Goal: Check status

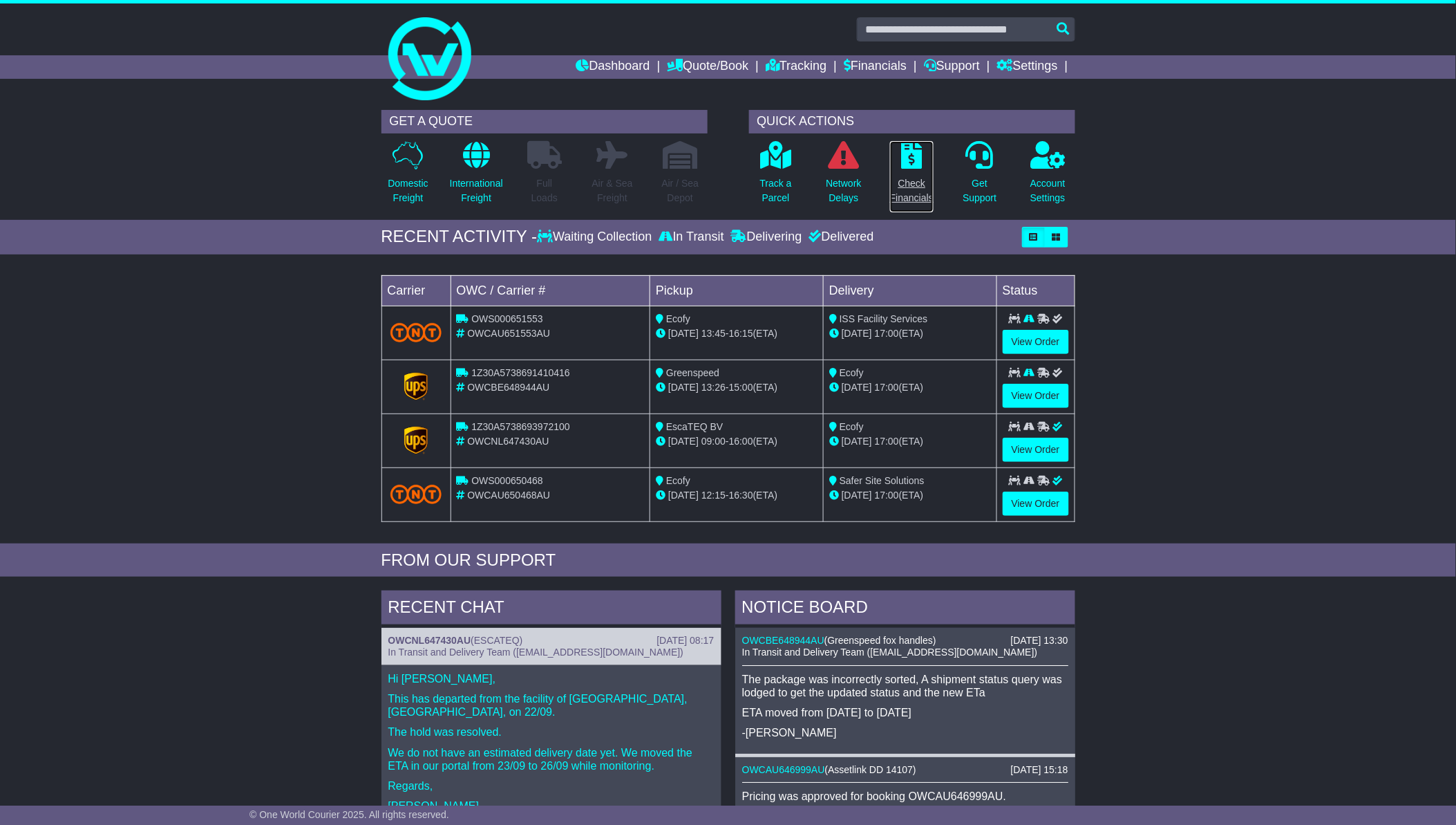
click at [919, 181] on p "Check Financials" at bounding box center [912, 191] width 43 height 29
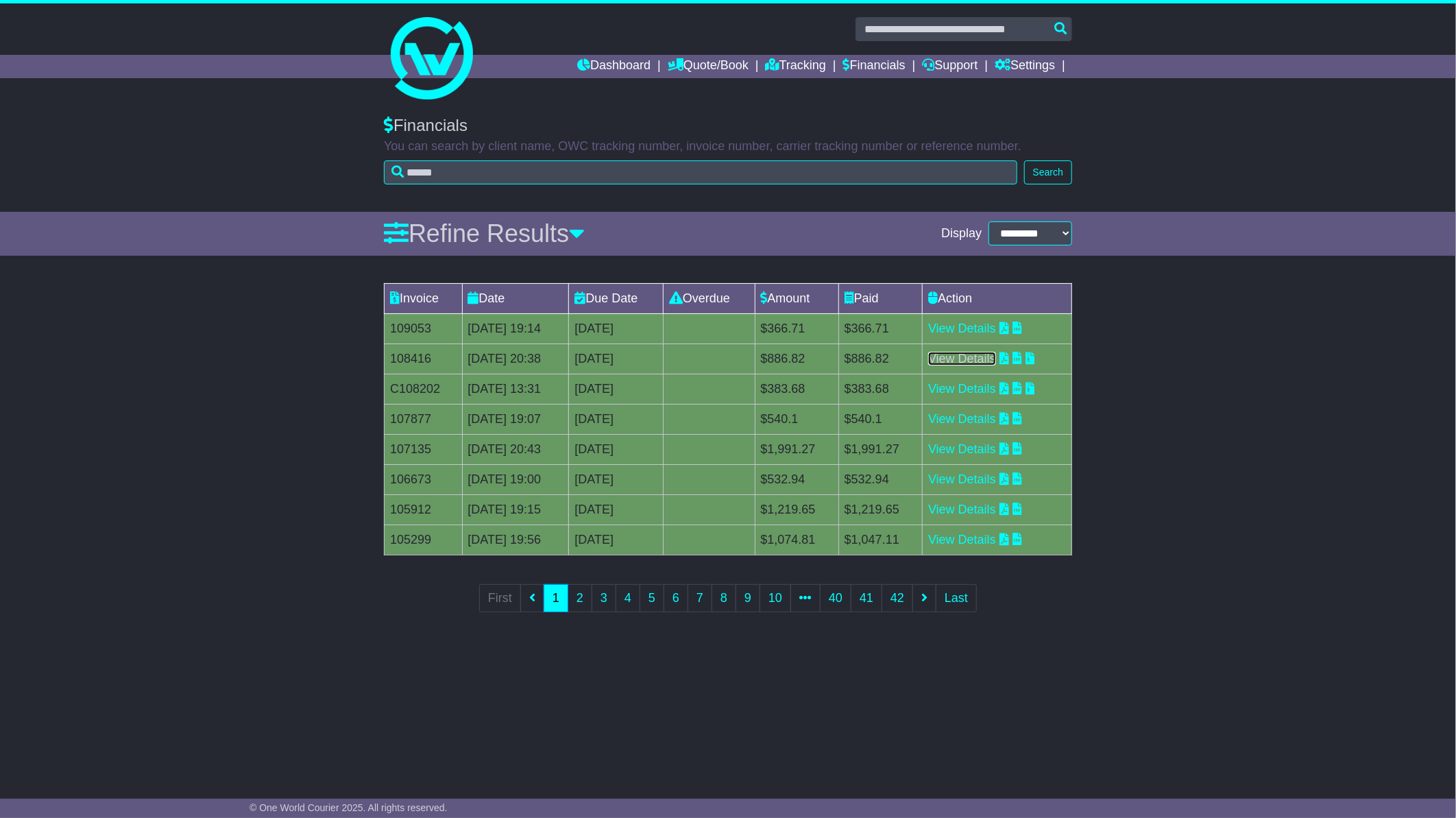
click at [980, 360] on link "View Details" at bounding box center [962, 358] width 68 height 14
